Goal: Information Seeking & Learning: Learn about a topic

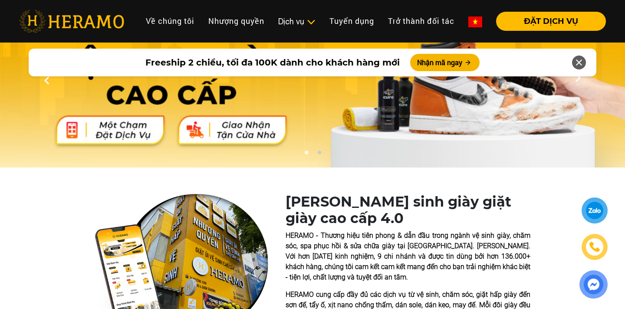
scroll to position [45, 0]
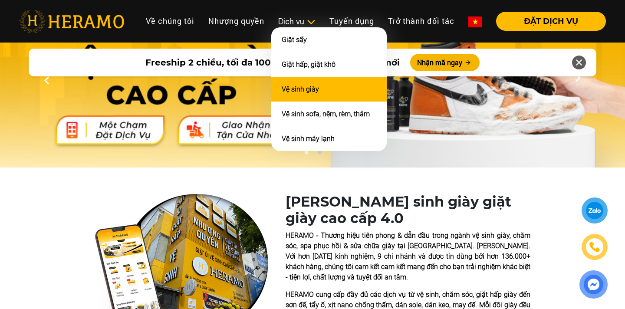
click at [317, 88] on li "Vệ sinh giày" at bounding box center [328, 89] width 115 height 25
click at [326, 88] on li "Vệ sinh giày" at bounding box center [328, 89] width 115 height 25
click at [319, 85] on li "Vệ sinh giày" at bounding box center [328, 89] width 115 height 25
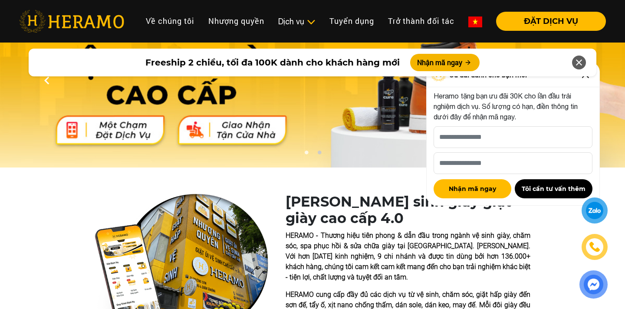
click at [580, 58] on icon at bounding box center [578, 63] width 10 height 16
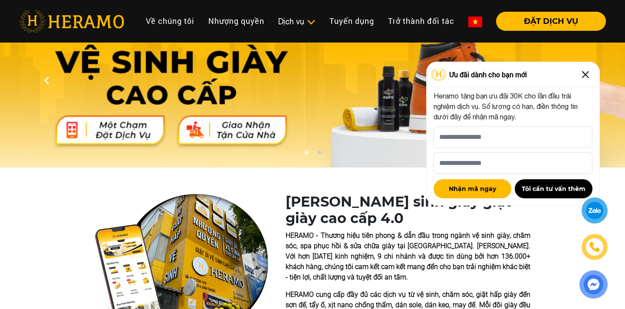
click at [586, 72] on img at bounding box center [585, 75] width 14 height 14
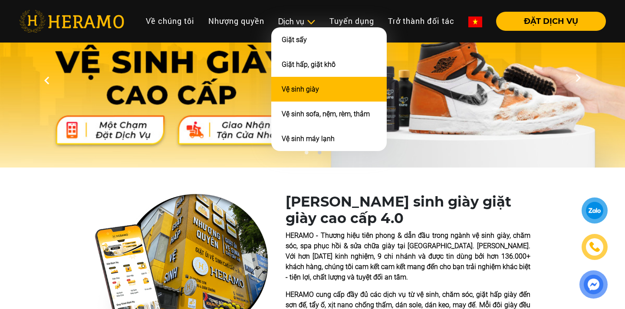
click at [304, 92] on li "Vệ sinh giày" at bounding box center [328, 89] width 115 height 25
click at [305, 92] on li "Vệ sinh giày" at bounding box center [328, 89] width 115 height 25
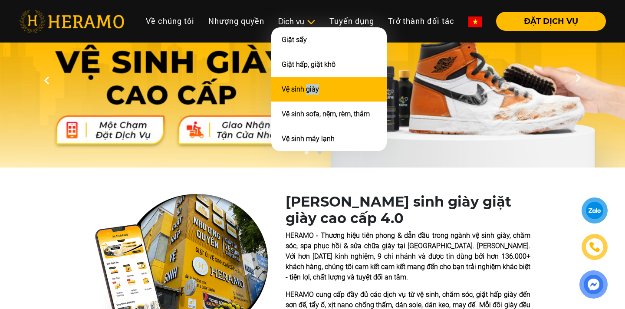
click at [305, 92] on li "Vệ sinh giày" at bounding box center [328, 89] width 115 height 25
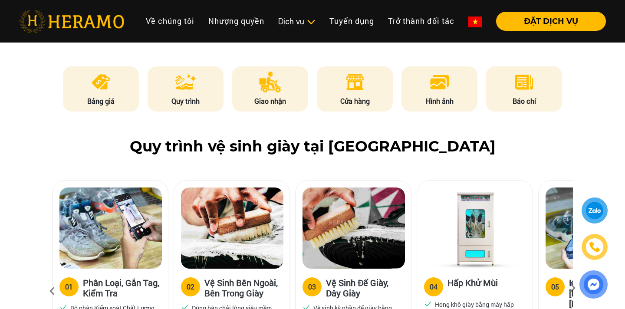
scroll to position [453, 0]
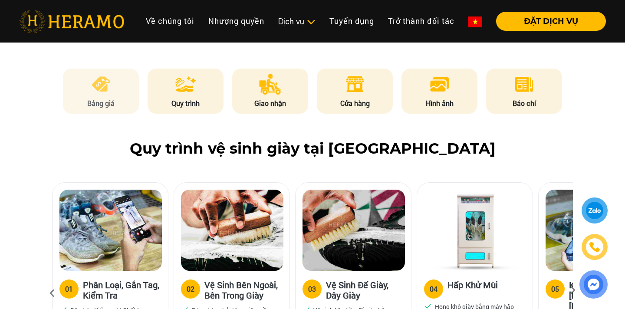
click at [82, 102] on p "Bảng giá" at bounding box center [101, 103] width 76 height 10
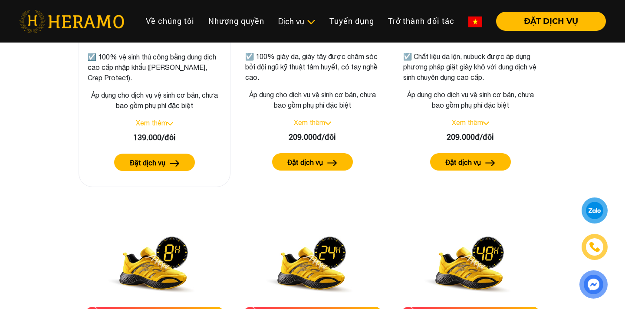
scroll to position [1349, 0]
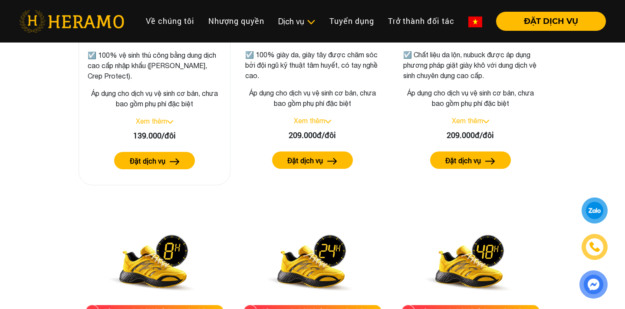
click at [162, 121] on link "Xem thêm" at bounding box center [151, 121] width 31 height 8
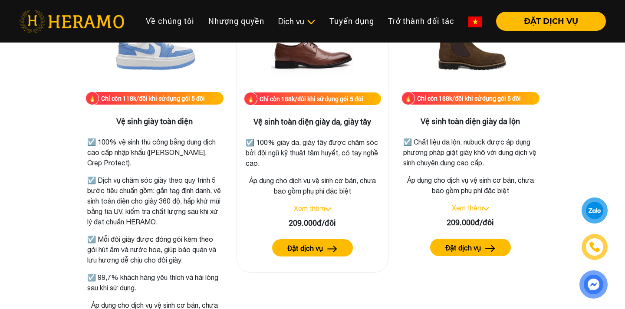
scroll to position [1270, 0]
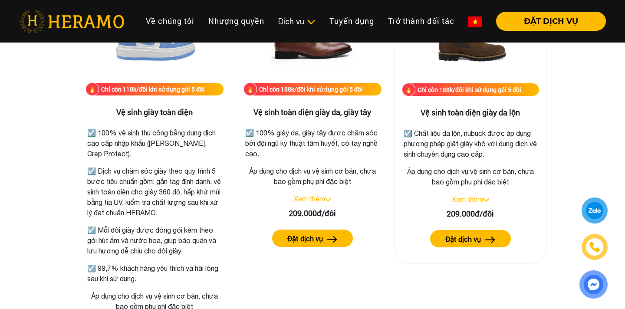
click at [479, 197] on link "Xem thêm" at bounding box center [467, 199] width 31 height 8
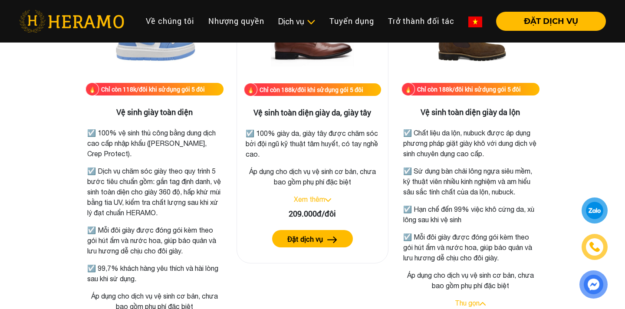
click at [315, 200] on link "Xem thêm" at bounding box center [309, 199] width 31 height 8
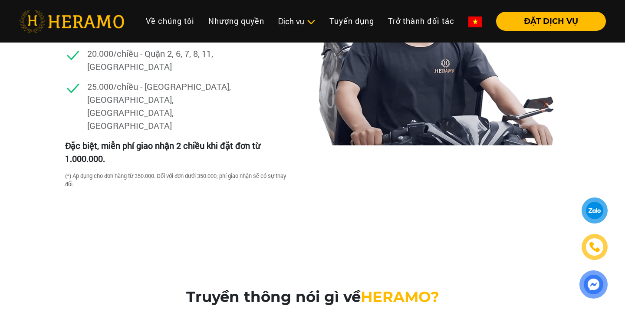
scroll to position [2672, 0]
